Goal: Task Accomplishment & Management: Use online tool/utility

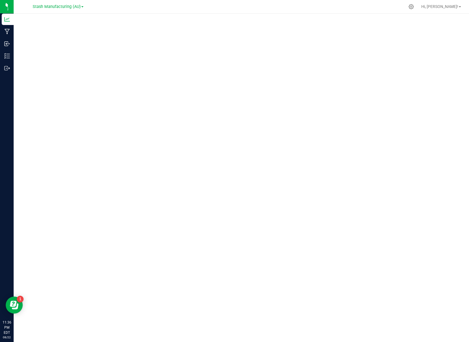
click at [350, 8] on div at bounding box center [253, 6] width 303 height 11
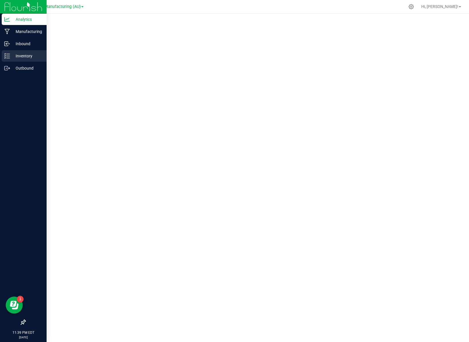
click at [22, 54] on p "Inventory" at bounding box center [27, 56] width 34 height 7
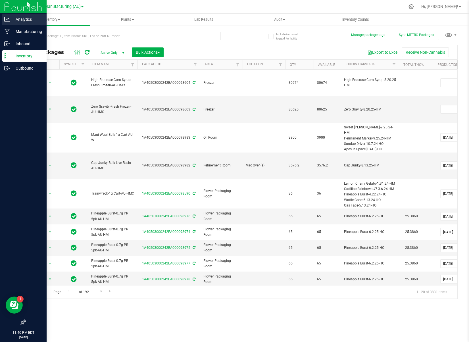
click at [27, 19] on p "Analytics" at bounding box center [27, 19] width 34 height 7
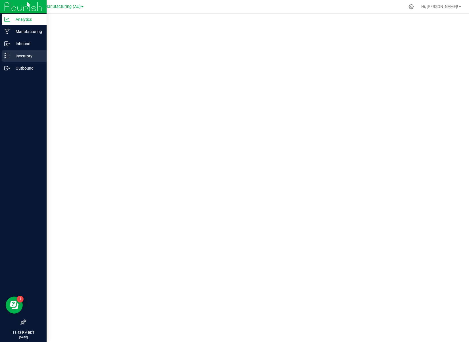
click at [29, 58] on p "Inventory" at bounding box center [27, 56] width 34 height 7
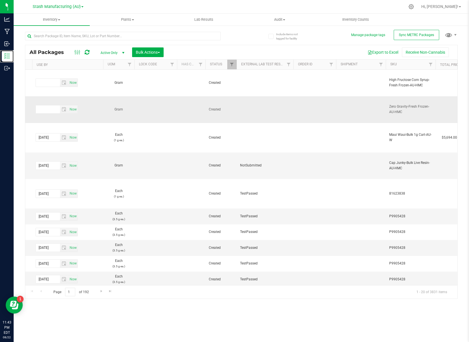
scroll to position [0, 599]
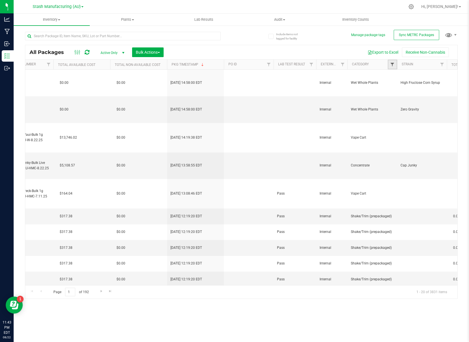
click at [390, 65] on span "Filter" at bounding box center [392, 64] width 5 height 5
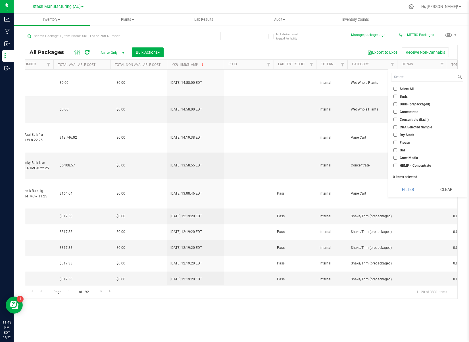
click at [394, 96] on input "Buds" at bounding box center [396, 97] width 4 height 4
checkbox input "true"
click at [413, 189] on button "Filter" at bounding box center [408, 189] width 34 height 13
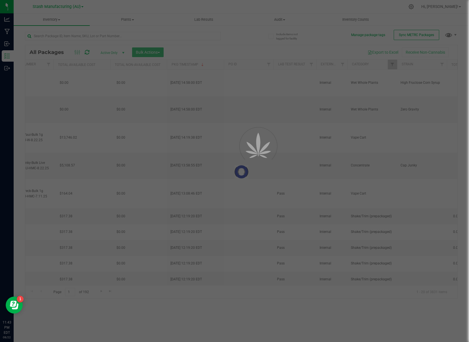
type input "2025-08-22"
type input "2027-08-22"
type input "2025-08-22"
type input "2027-08-22"
type input "2025-07-11"
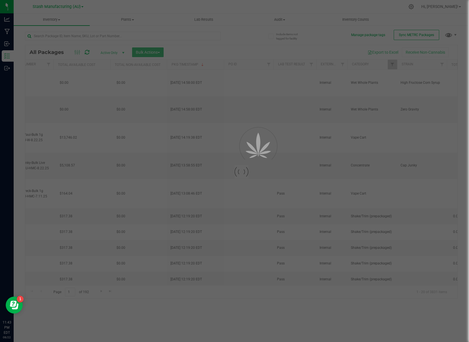
type input "2027-07-09"
type input "2025-08-22"
type input "2026-08-22"
type input "2025-08-22"
type input "2026-08-22"
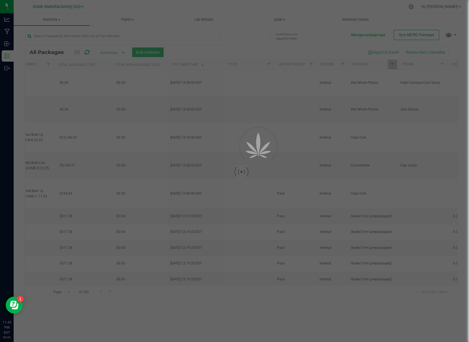
type input "2025-08-22"
type input "2026-08-22"
type input "2025-08-22"
type input "2026-08-22"
type input "2025-08-22"
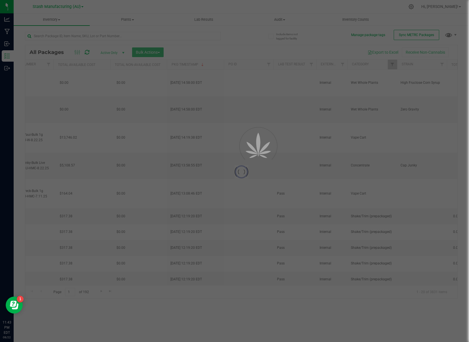
type input "2026-08-22"
type input "2025-08-22"
type input "2026-08-22"
type input "2025-08-22"
type input "2026-08-22"
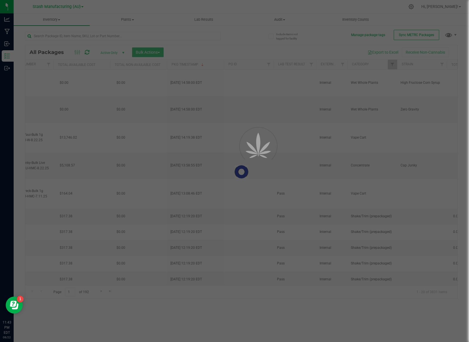
type input "2025-08-22"
type input "2026-08-22"
type input "2025-06-13"
type input "2027-06-12"
type input "2025-06-13"
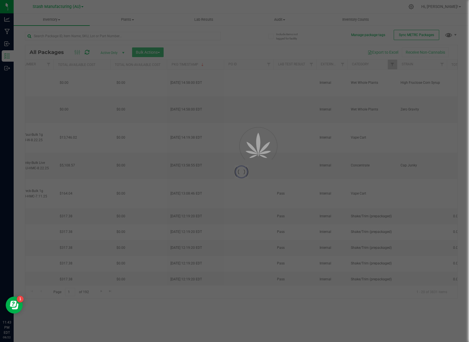
type input "2027-06-12"
type input "2025-08-05"
type input "2027-08-05"
type input "2025-08-05"
type input "2027-08-05"
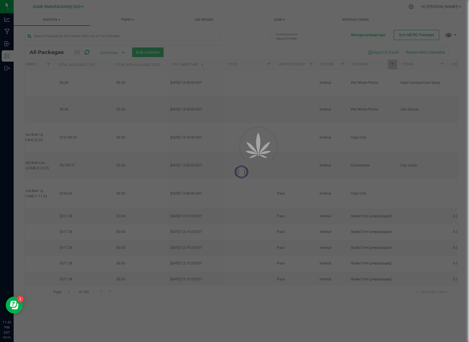
type input "2025-08-05"
type input "2027-08-05"
type input "2025-08-05"
type input "2027-08-05"
type input "2025-08-05"
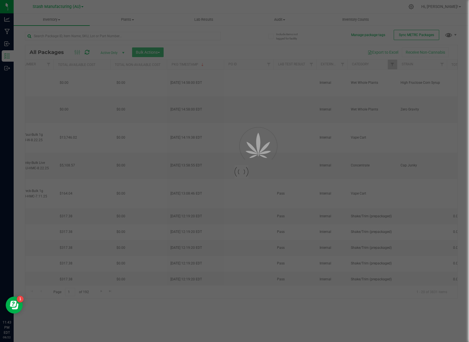
type input "2027-08-05"
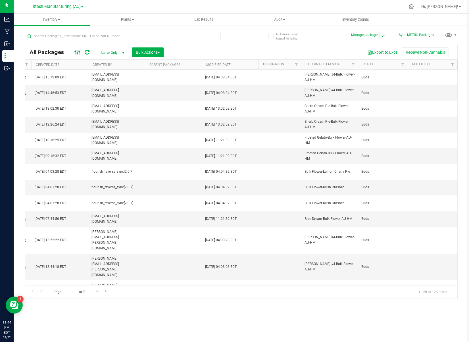
click at [78, 50] on icon at bounding box center [77, 52] width 6 height 7
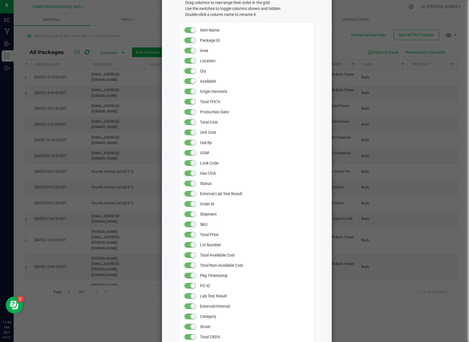
click at [392, 23] on ngb-modal-window "All Packages Grid Settings Drag columns to rearrange their order in the grid. U…" at bounding box center [237, 171] width 474 height 342
click at [393, 23] on ngb-modal-window "All Packages Grid Settings Drag columns to rearrange their order in the grid. U…" at bounding box center [237, 171] width 474 height 342
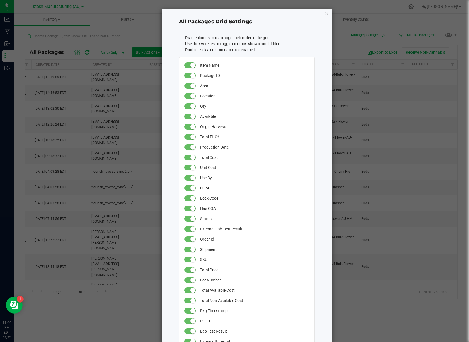
click at [328, 13] on icon "button" at bounding box center [327, 13] width 4 height 7
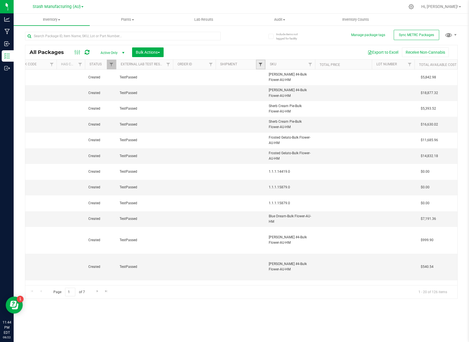
click at [260, 65] on span "Filter" at bounding box center [260, 64] width 5 height 5
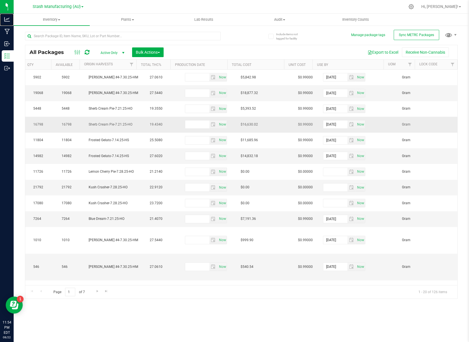
scroll to position [0, 256]
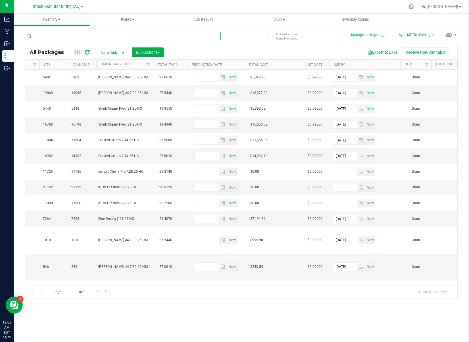
click at [83, 39] on input "text" at bounding box center [123, 36] width 196 height 9
type input "perm"
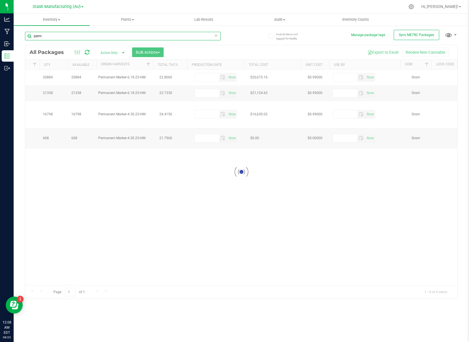
type input "2026-07-18"
type input "2026-06-05"
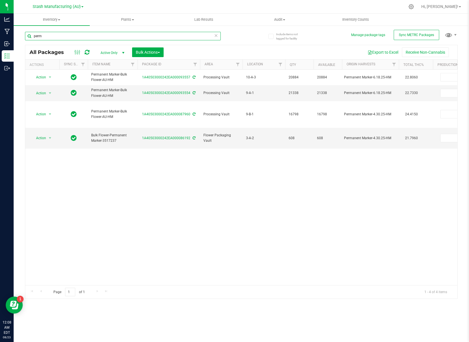
type input "perm"
